Goal: Task Accomplishment & Management: Use online tool/utility

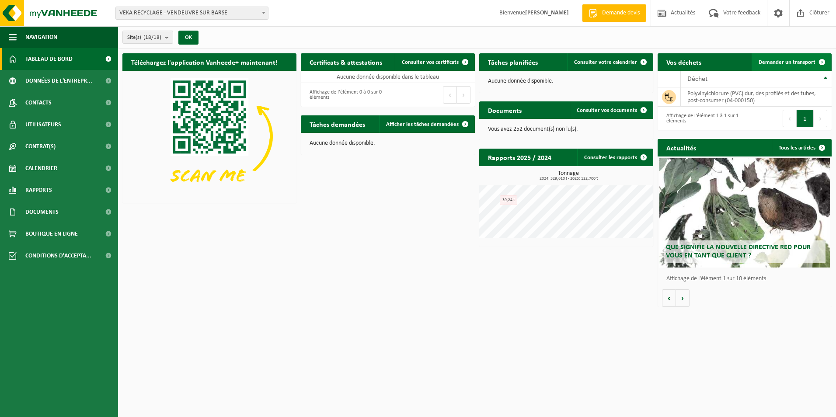
click at [787, 62] on span "Demander un transport" at bounding box center [787, 62] width 57 height 6
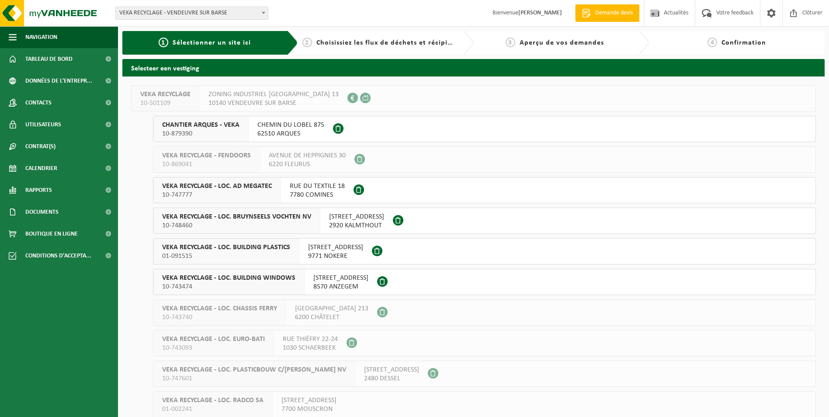
click at [250, 185] on span "VEKA RECYCLAGE - LOC. AD MEGATEC" at bounding box center [217, 186] width 110 height 9
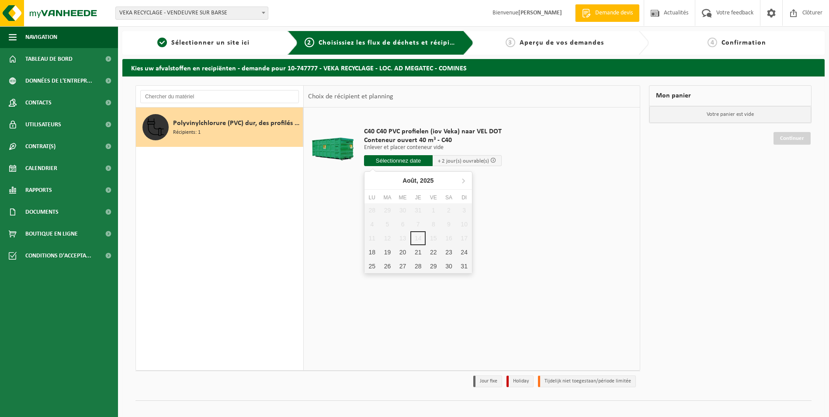
click at [390, 163] on input "text" at bounding box center [398, 160] width 69 height 11
click at [375, 247] on div "18" at bounding box center [372, 252] width 15 height 14
type input "à partir de 2025-08-18"
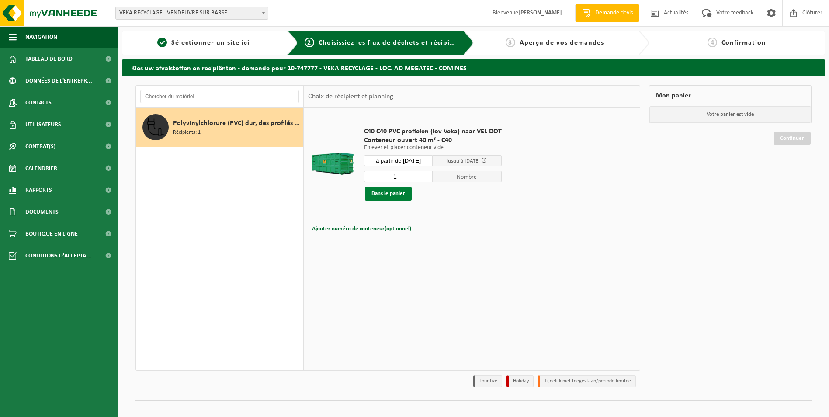
click at [395, 192] on button "Dans le panier" at bounding box center [388, 194] width 47 height 14
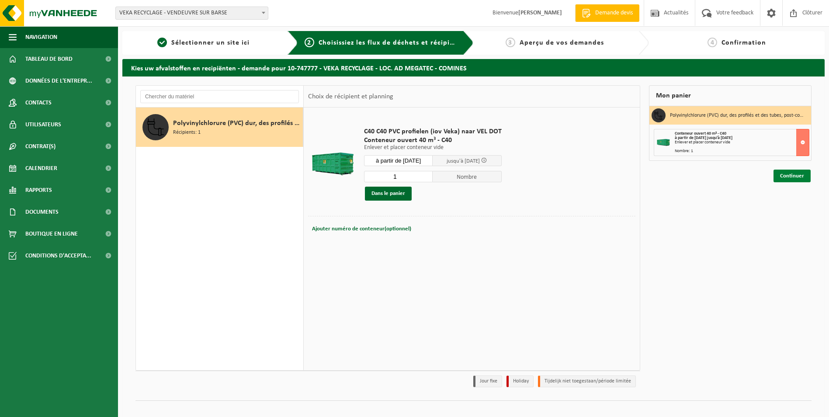
click at [792, 175] on link "Continuer" at bounding box center [792, 176] width 37 height 13
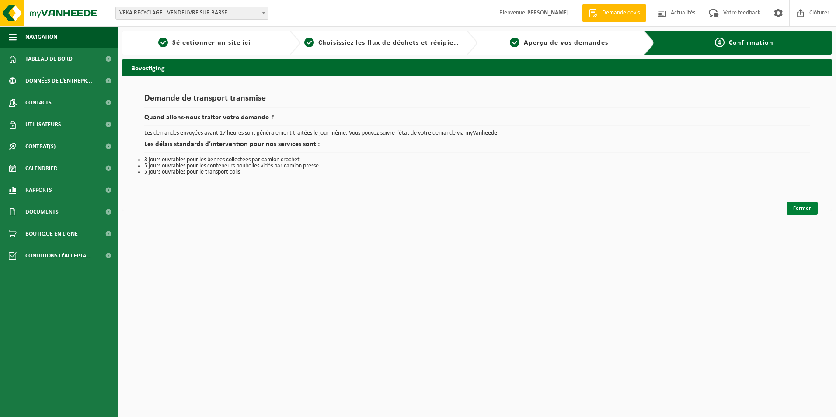
click at [811, 209] on link "Fermer" at bounding box center [802, 208] width 31 height 13
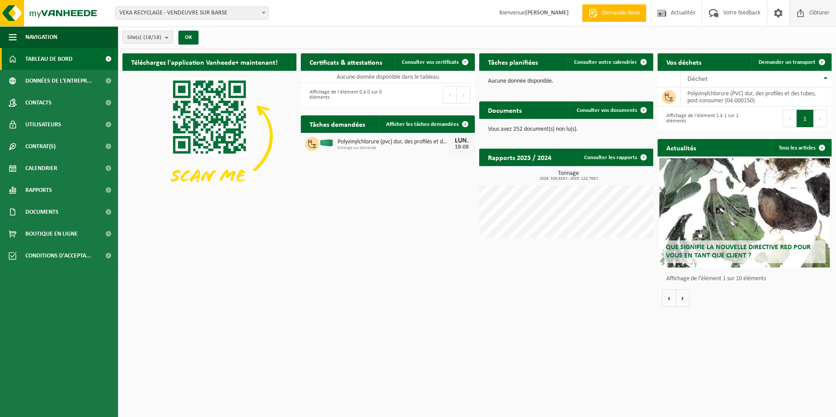
click at [821, 15] on span "Clôturer" at bounding box center [819, 13] width 24 height 26
